Goal: Communication & Community: Answer question/provide support

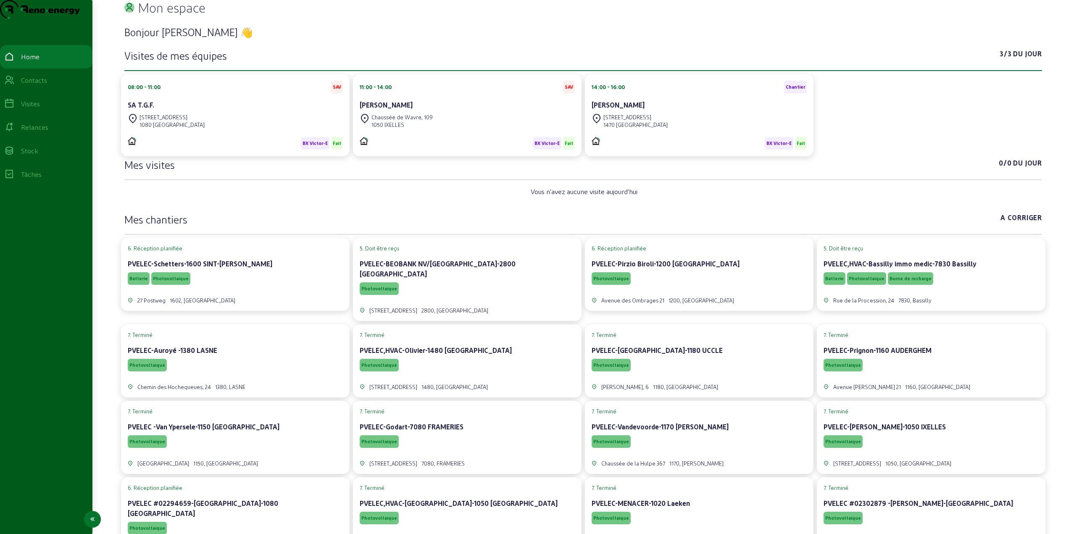
click at [37, 115] on link "Visites" at bounding box center [46, 104] width 92 height 24
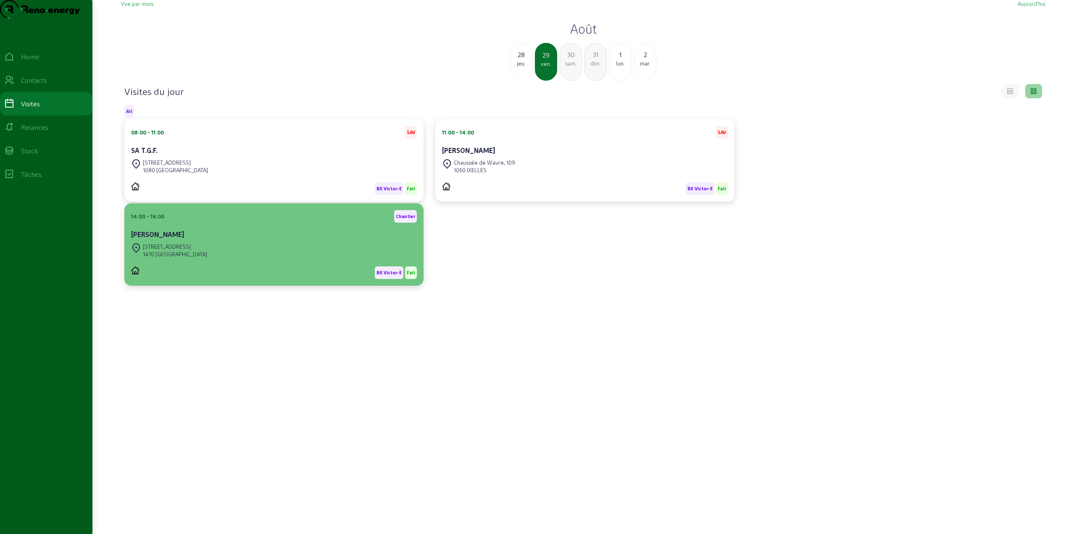
click at [295, 260] on div "[STREET_ADDRESS]" at bounding box center [274, 250] width 286 height 18
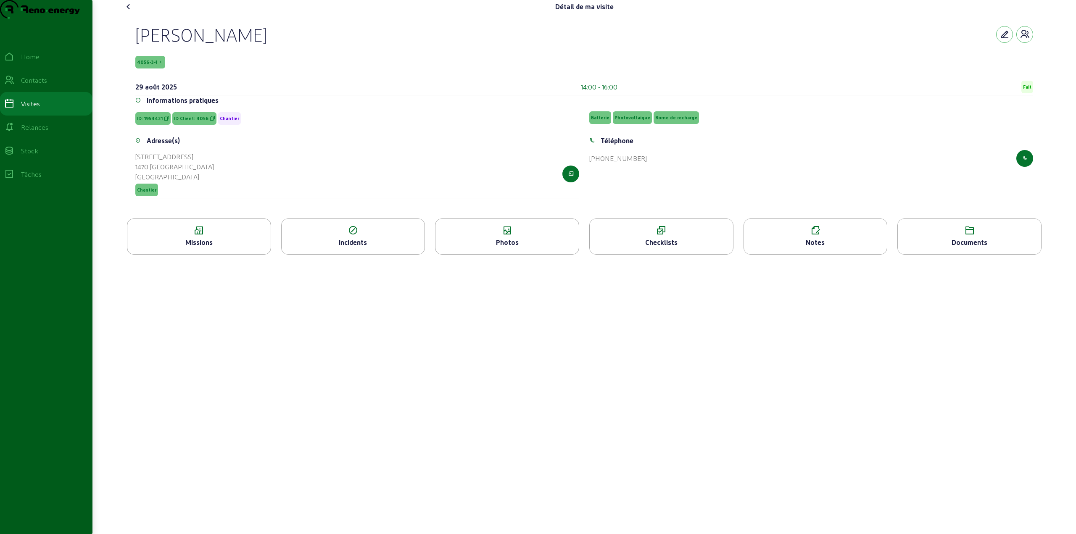
click at [225, 247] on div "Missions" at bounding box center [198, 242] width 143 height 10
click at [819, 253] on div "Notes" at bounding box center [815, 236] width 144 height 36
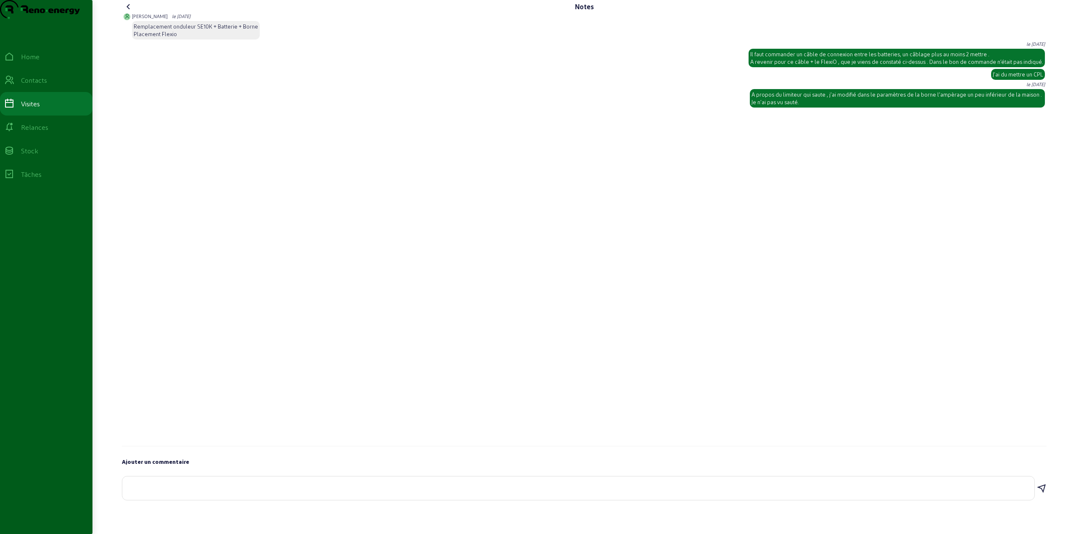
click at [201, 492] on textarea at bounding box center [578, 487] width 898 height 10
drag, startPoint x: 200, startPoint y: 41, endPoint x: 244, endPoint y: 37, distance: 43.8
click at [244, 37] on div "[PERSON_NAME] le [DATE] Remplacement onduleur SE10K + Batterie + Borne Placemen…" at bounding box center [196, 27] width 128 height 28
click at [247, 38] on div "Remplacement onduleur SE10K + Batterie + Borne Placement Flexio" at bounding box center [196, 30] width 124 height 15
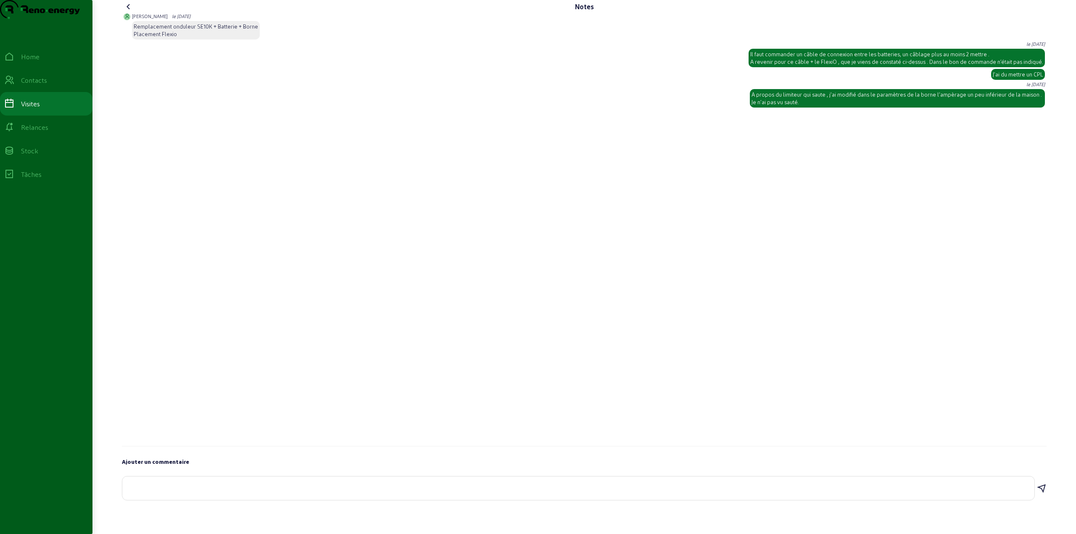
click at [185, 492] on textarea at bounding box center [578, 487] width 898 height 10
paste textarea "Il y a un problème possible avec l'un des modules de batterie, il ne reste pas …"
click at [548, 492] on textarea "Il y a un problème possible avec l'un des modules de batterie, il ne reste pas …" at bounding box center [578, 487] width 898 height 10
click at [558, 496] on textarea "Il y a un problème possible avec l'un des modules de batterie, il ne reste pas …" at bounding box center [578, 486] width 898 height 20
click at [554, 496] on textarea "Il y a un problème possible avec l'un des modules de batterie, il ne reste pas …" at bounding box center [578, 486] width 898 height 20
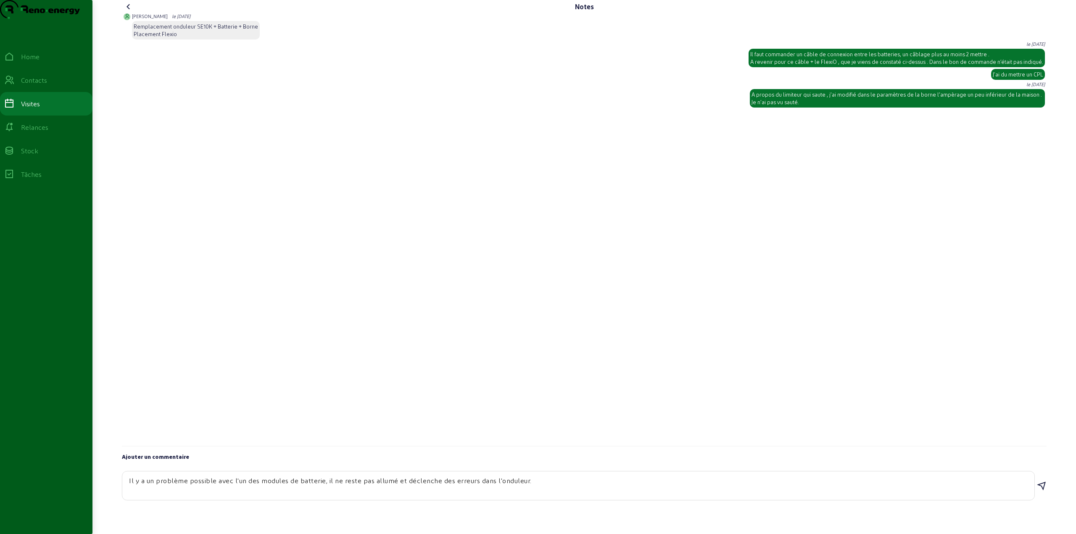
paste textarea "J'ai effectué toutes les procédures demandées par le support Solaredge, enregis…"
click at [571, 496] on textarea "Il y a un problème possible avec l'un des modules de batterie, il ne reste pas …" at bounding box center [578, 486] width 898 height 20
click at [148, 496] on textarea "Il y a un problème possible avec l'un des modules de batterie, il ne reste pas …" at bounding box center [578, 481] width 898 height 30
type textarea "Il y a un problème possible avec l'un des modules de batterie, il ne reste pas …"
click at [1042, 491] on icon at bounding box center [1041, 486] width 10 height 10
